Goal: Answer question/provide support: Answer question/provide support

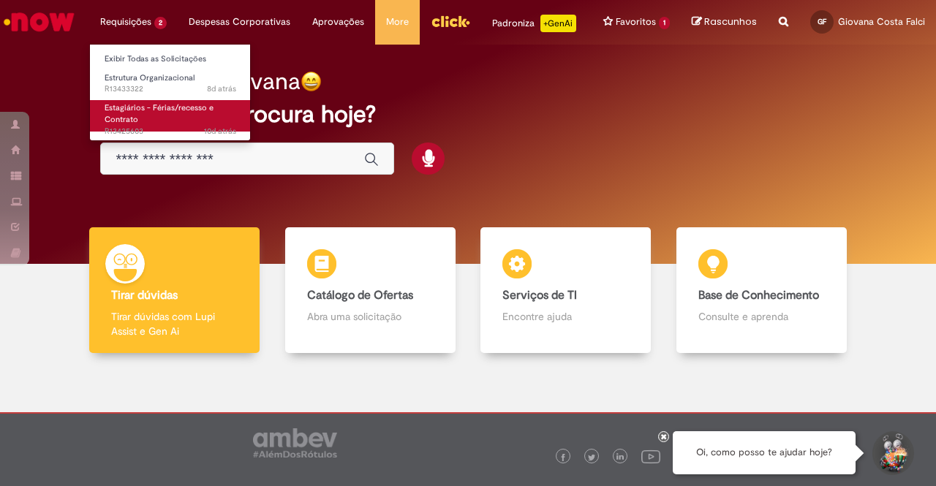
click at [148, 103] on span "Estagiários - Férias/recesso e Contrato" at bounding box center [159, 113] width 109 height 23
click at [161, 118] on link "Estagiários - Férias/recesso e Contrato 10d atrás 10 dias atrás R13425603" at bounding box center [170, 115] width 161 height 31
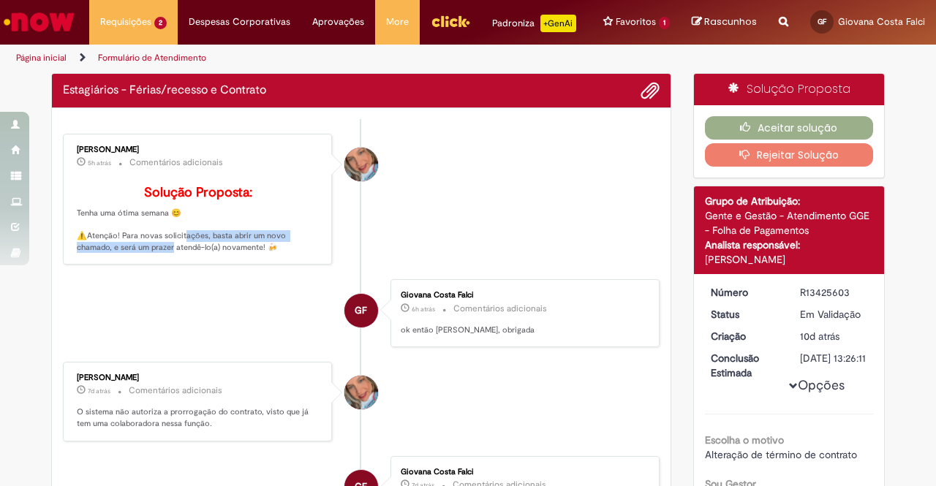
drag, startPoint x: 124, startPoint y: 267, endPoint x: 209, endPoint y: 246, distance: 88.2
click at [175, 252] on p "Solução Proposta: Tenha uma ótima semana 😊 ⚠️Atenção! Para novas solicitações, …" at bounding box center [199, 220] width 244 height 68
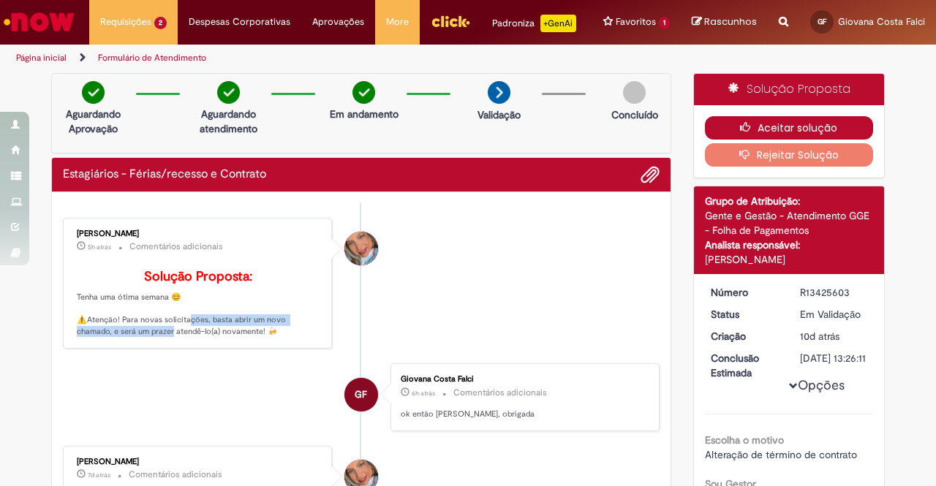
click at [717, 123] on button "Aceitar solução" at bounding box center [789, 127] width 169 height 23
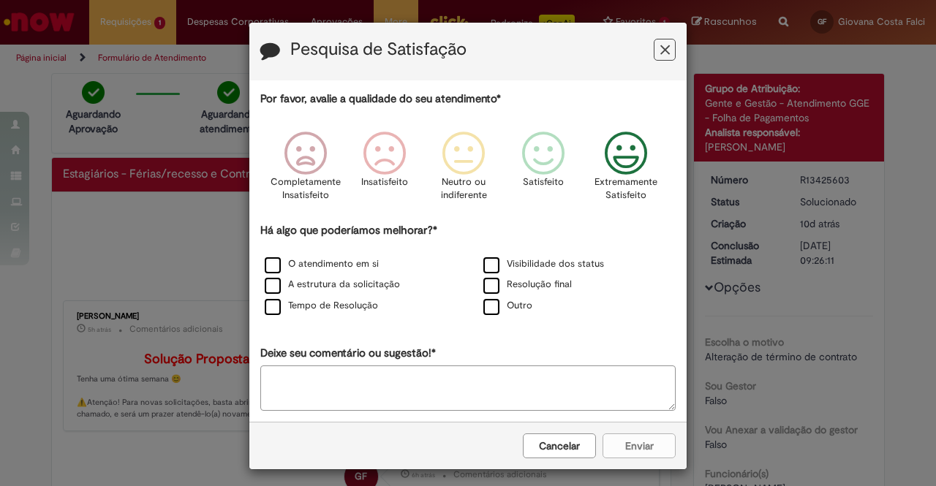
click at [622, 145] on icon "Feedback" at bounding box center [626, 154] width 55 height 44
click at [509, 263] on label "Visibilidade dos status" at bounding box center [543, 264] width 121 height 14
click at [318, 269] on label "O atendimento em si" at bounding box center [322, 264] width 114 height 14
click at [322, 286] on label "A estrutura da solicitação" at bounding box center [332, 285] width 135 height 14
click at [319, 301] on label "Tempo de Resolução" at bounding box center [321, 306] width 113 height 14
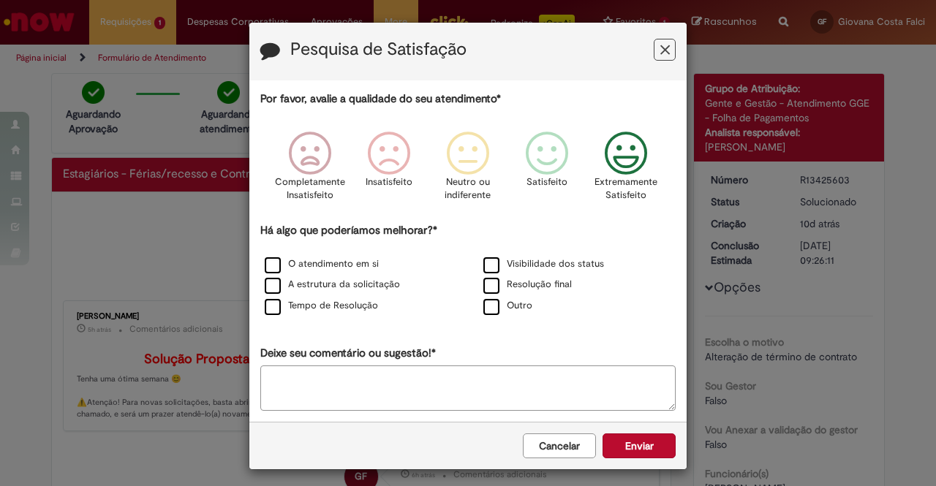
click at [589, 439] on button "Cancelar" at bounding box center [559, 446] width 73 height 25
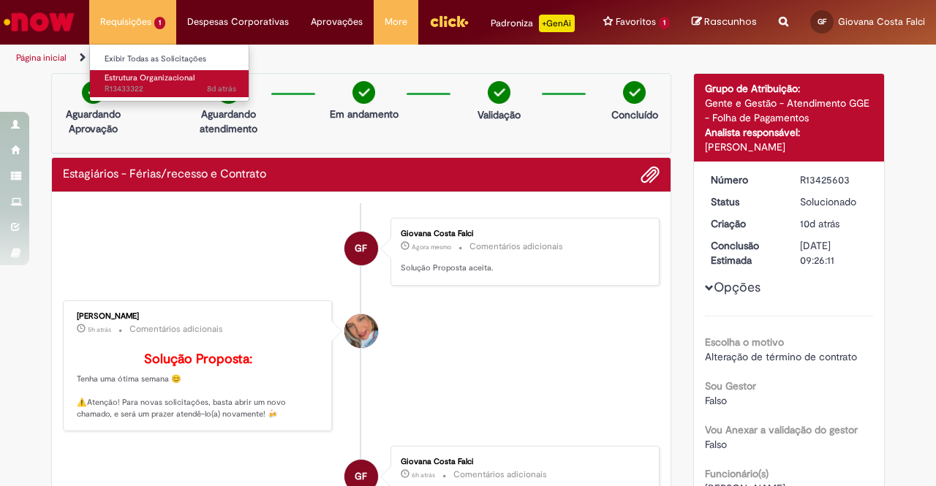
click at [129, 78] on span "Estrutura Organizacional" at bounding box center [150, 77] width 90 height 11
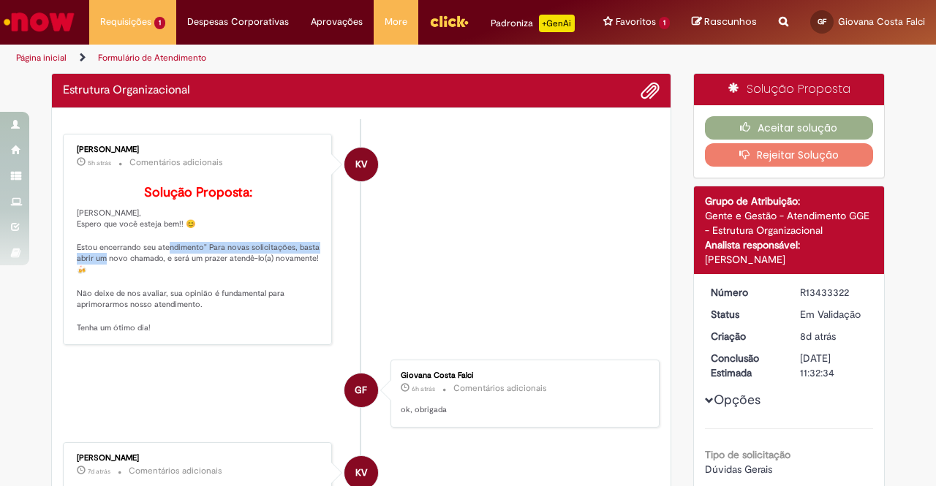
drag, startPoint x: 98, startPoint y: 274, endPoint x: 166, endPoint y: 271, distance: 68.1
click at [160, 270] on p "Solução Proposta: [PERSON_NAME], Espero que você esteja bem!! 😊 Estou encerrand…" at bounding box center [199, 260] width 244 height 148
click at [203, 282] on p "Solução Proposta: [PERSON_NAME], Espero que você esteja bem!! 😊 Estou encerrand…" at bounding box center [199, 260] width 244 height 148
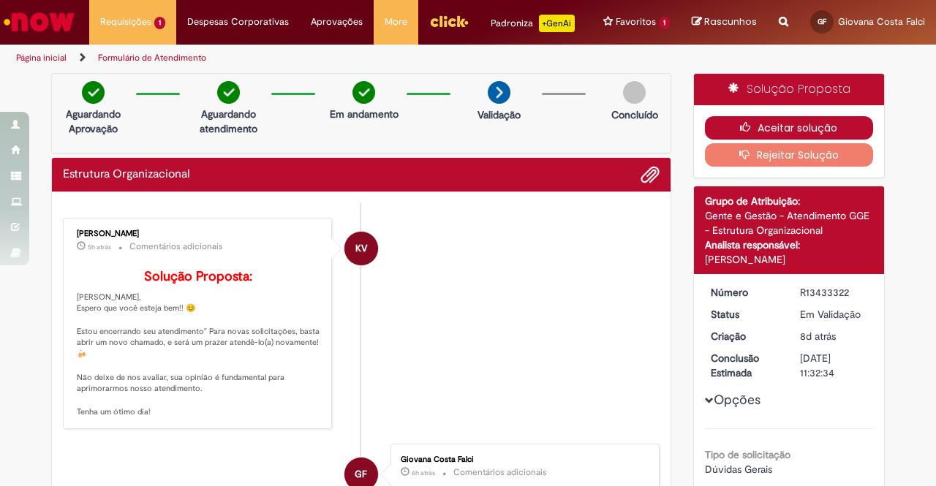
click at [767, 119] on button "Aceitar solução" at bounding box center [789, 127] width 169 height 23
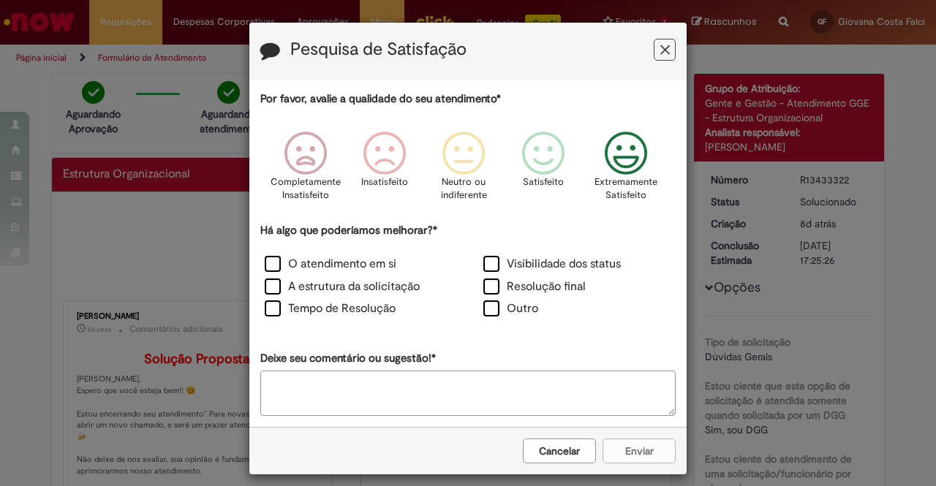
click at [608, 162] on icon "Feedback" at bounding box center [626, 154] width 55 height 44
click at [551, 267] on label "Visibilidade dos status" at bounding box center [551, 264] width 137 height 17
click at [393, 262] on div "O atendimento em si" at bounding box center [359, 266] width 216 height 20
click at [376, 268] on label "O atendimento em si" at bounding box center [331, 264] width 132 height 17
click at [366, 279] on label "A estrutura da solicitação" at bounding box center [342, 287] width 155 height 17
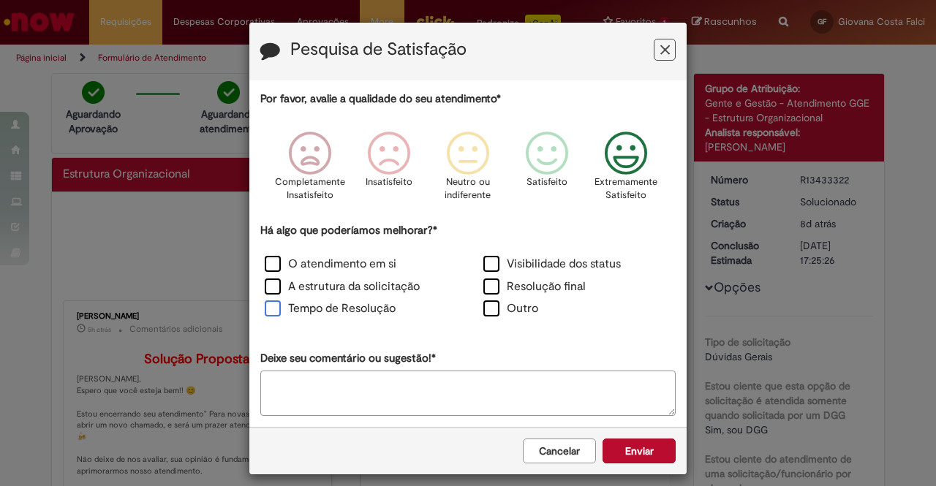
click at [357, 308] on label "Tempo de Resolução" at bounding box center [330, 309] width 131 height 17
click at [500, 280] on label "Resolução final" at bounding box center [534, 287] width 102 height 17
click at [646, 450] on button "Enviar" at bounding box center [639, 451] width 73 height 25
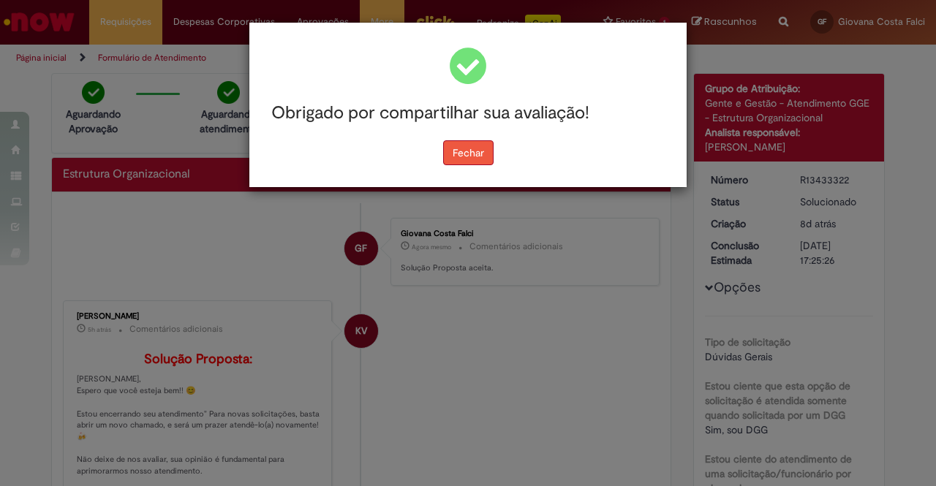
click at [483, 151] on button "Fechar" at bounding box center [468, 152] width 50 height 25
